Goal: Transaction & Acquisition: Purchase product/service

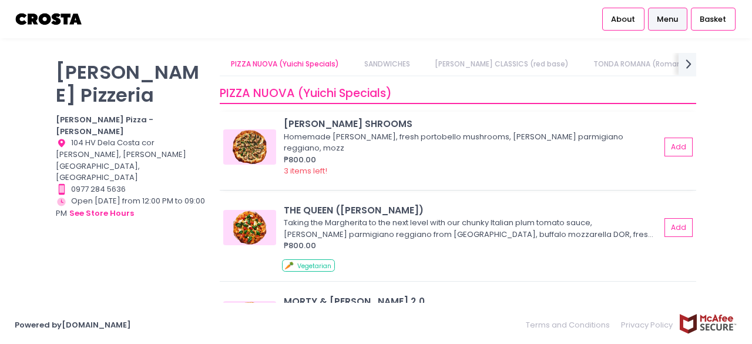
click at [254, 140] on img at bounding box center [249, 146] width 53 height 35
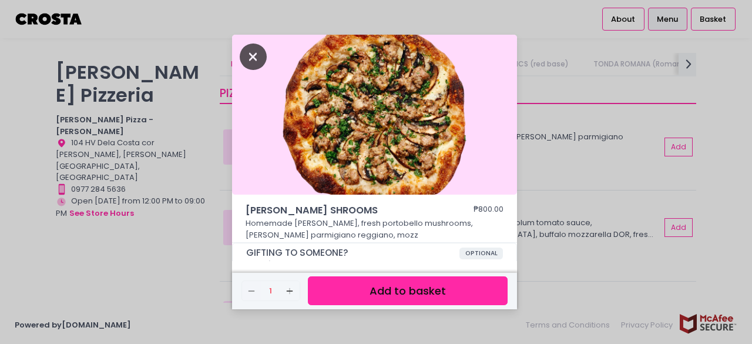
click at [243, 50] on icon "Close" at bounding box center [253, 56] width 27 height 26
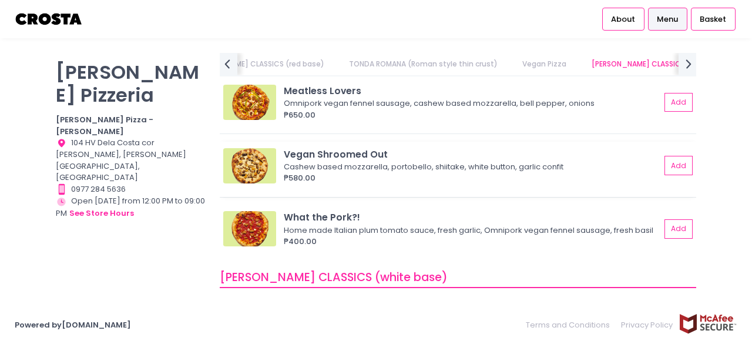
click at [258, 164] on img at bounding box center [249, 165] width 53 height 35
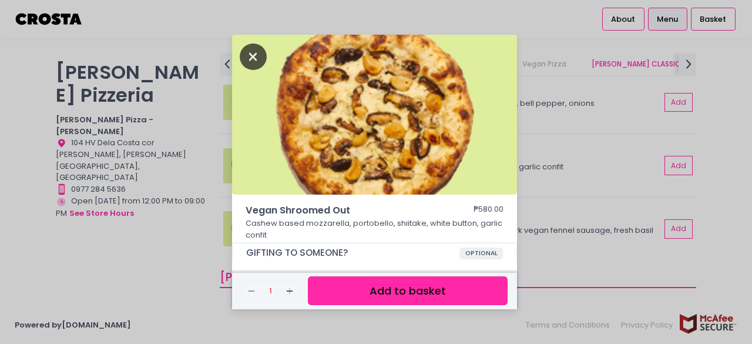
click at [247, 56] on icon "Close" at bounding box center [253, 56] width 27 height 26
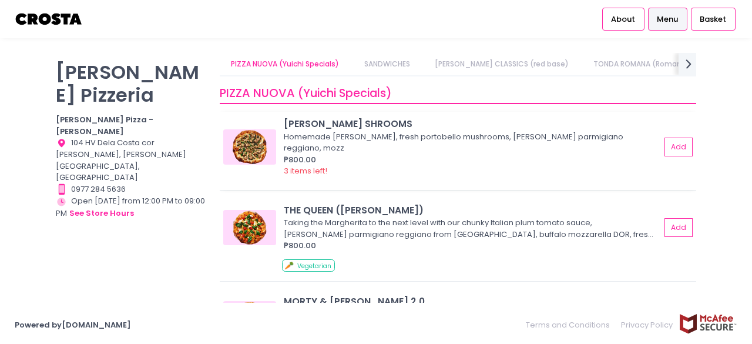
click at [305, 119] on div "[PERSON_NAME] SHROOMS" at bounding box center [472, 124] width 376 height 14
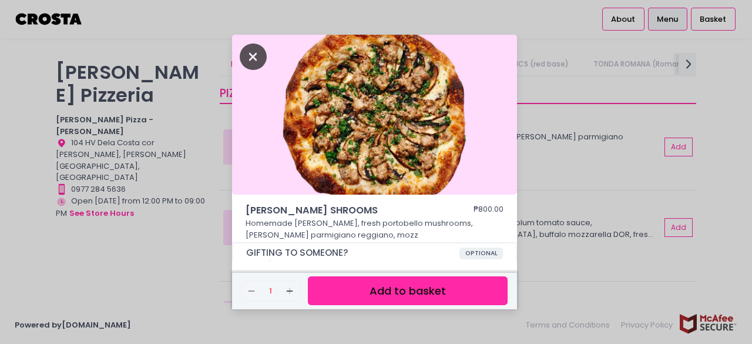
click at [260, 58] on icon "Close" at bounding box center [253, 56] width 27 height 26
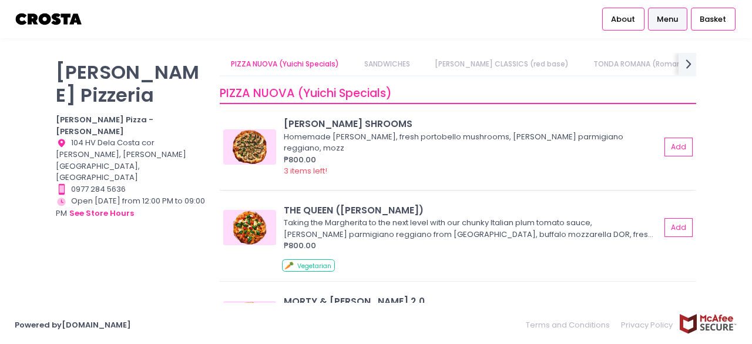
click at [272, 129] on img at bounding box center [249, 146] width 53 height 35
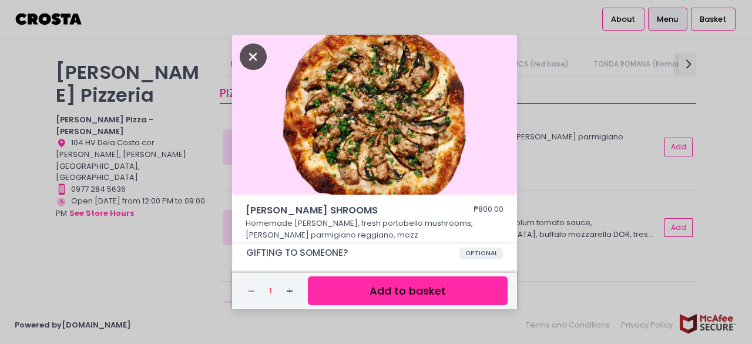
click at [254, 55] on icon "Close" at bounding box center [253, 56] width 27 height 26
